Goal: Navigation & Orientation: Find specific page/section

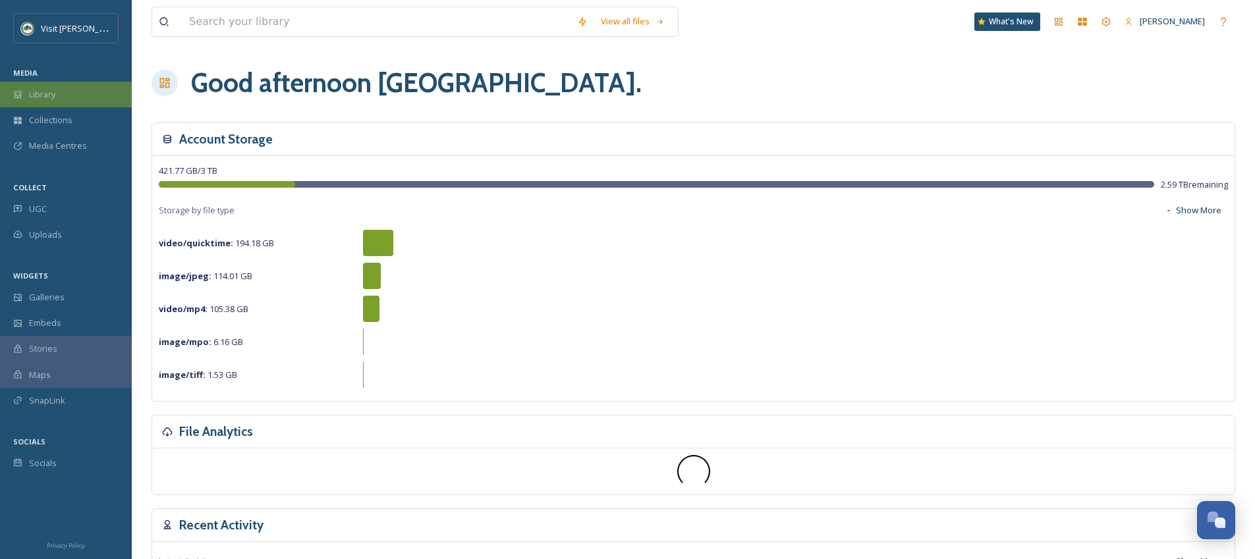
click at [65, 94] on div "Library" at bounding box center [66, 95] width 132 height 26
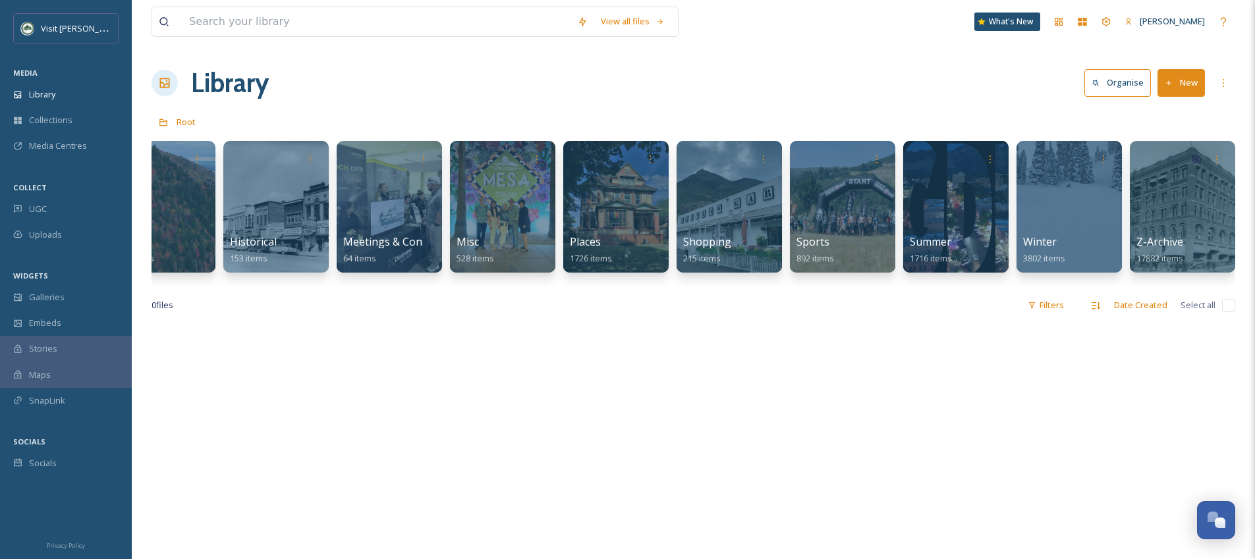
scroll to position [0, 503]
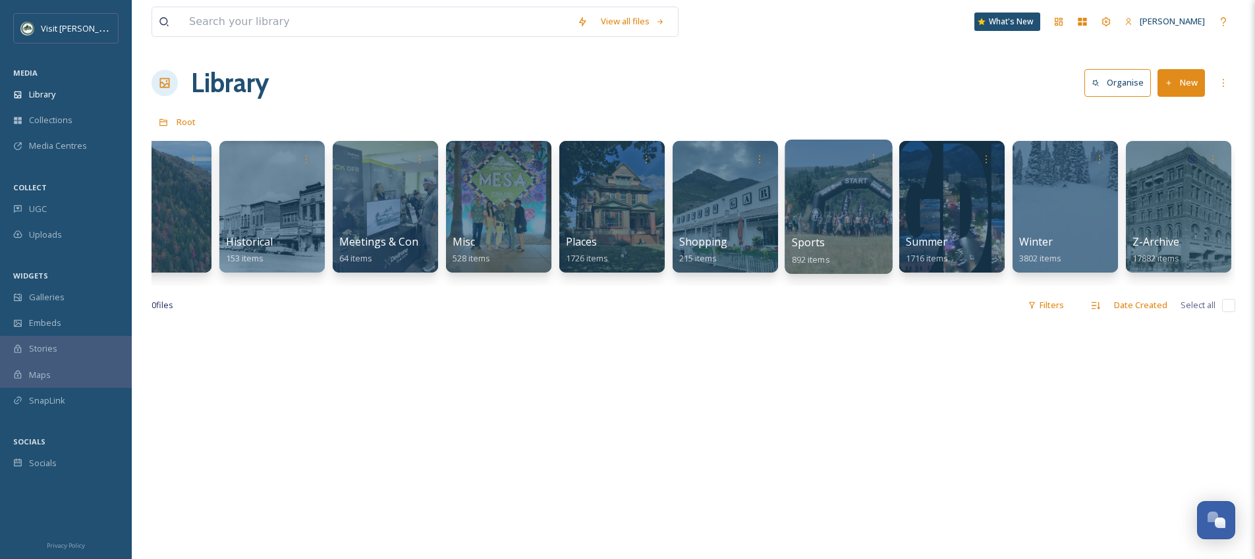
click at [788, 177] on div at bounding box center [838, 207] width 107 height 134
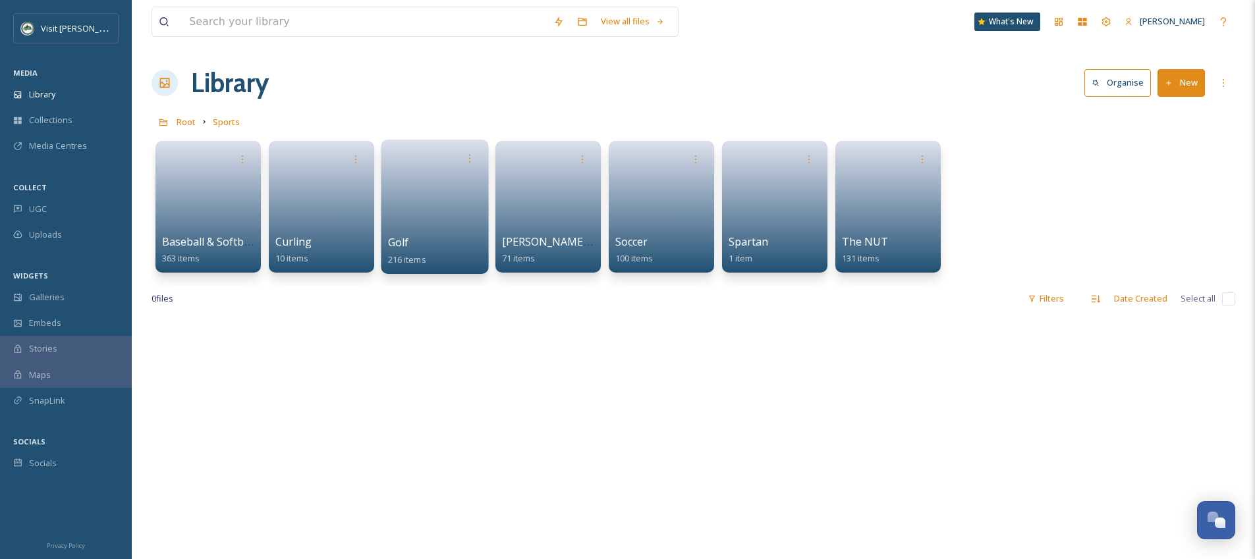
click at [412, 212] on link at bounding box center [435, 203] width 94 height 64
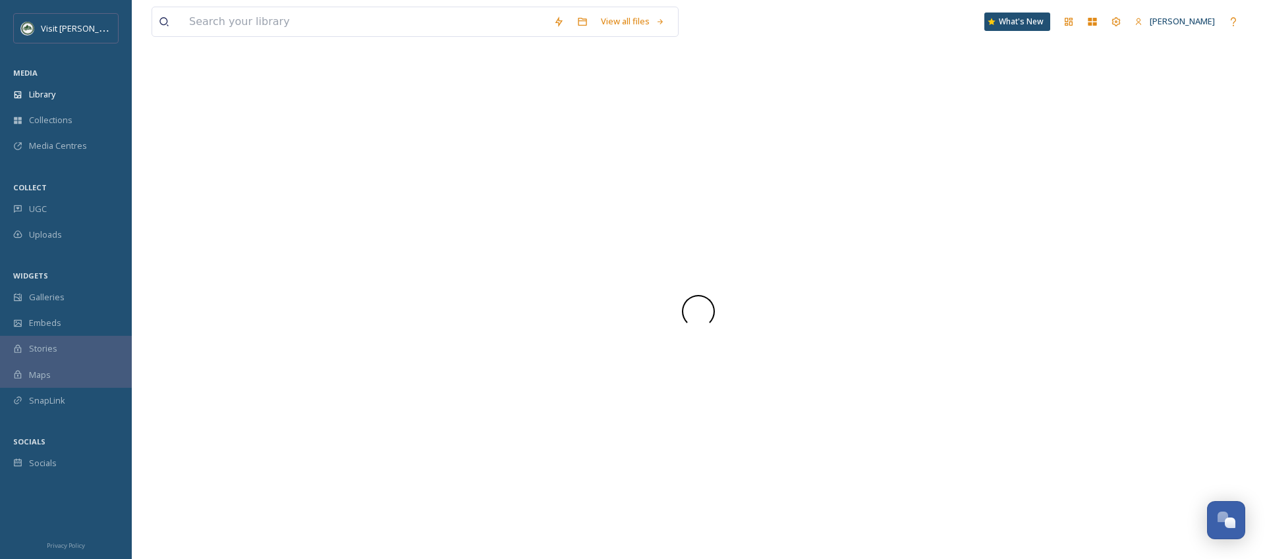
click at [412, 212] on div at bounding box center [699, 311] width 1094 height 496
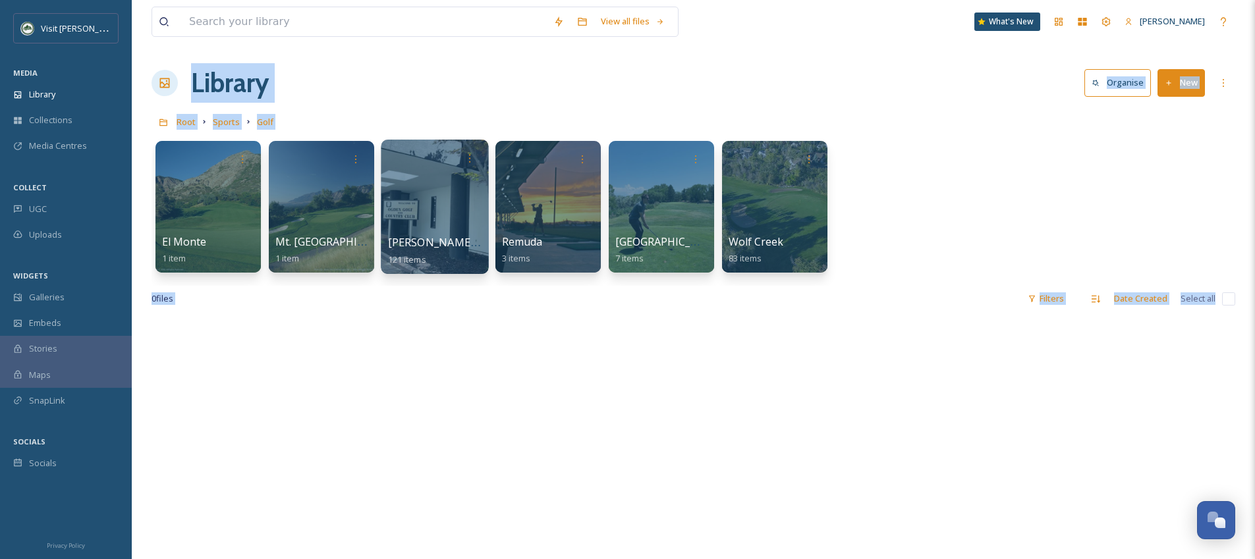
click at [445, 211] on div at bounding box center [434, 207] width 107 height 134
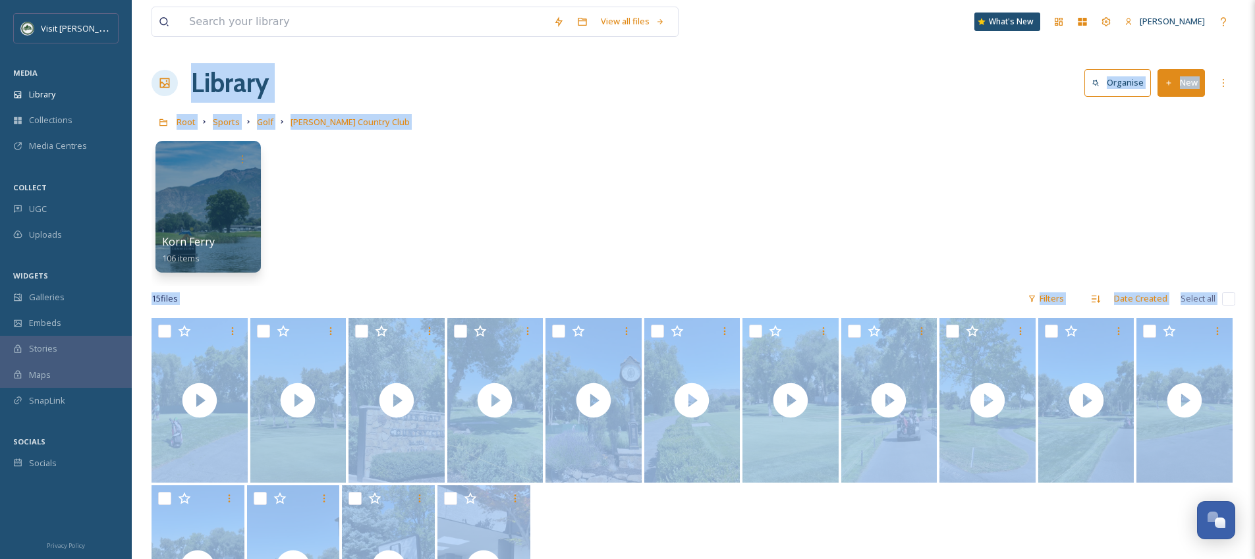
click at [494, 232] on div "Korn Ferry 106 items" at bounding box center [694, 210] width 1084 height 152
